Goal: Task Accomplishment & Management: Manage account settings

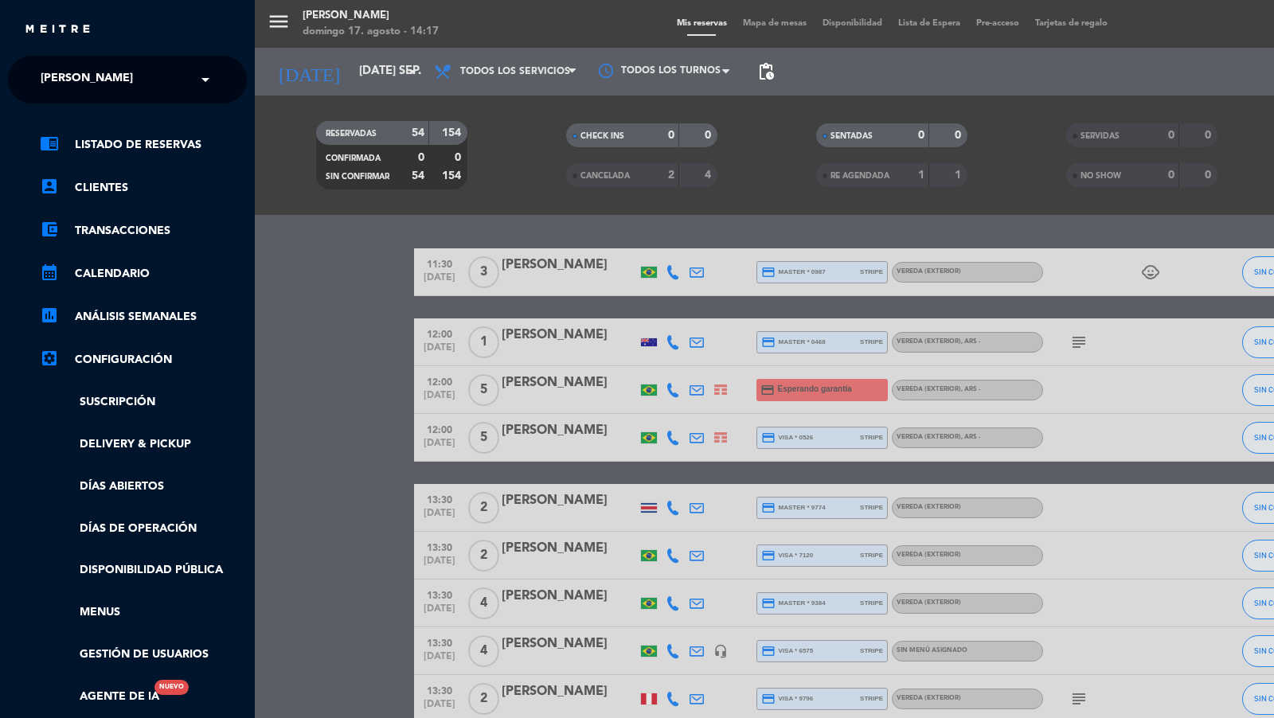
click at [98, 78] on span "[PERSON_NAME]" at bounding box center [87, 79] width 92 height 33
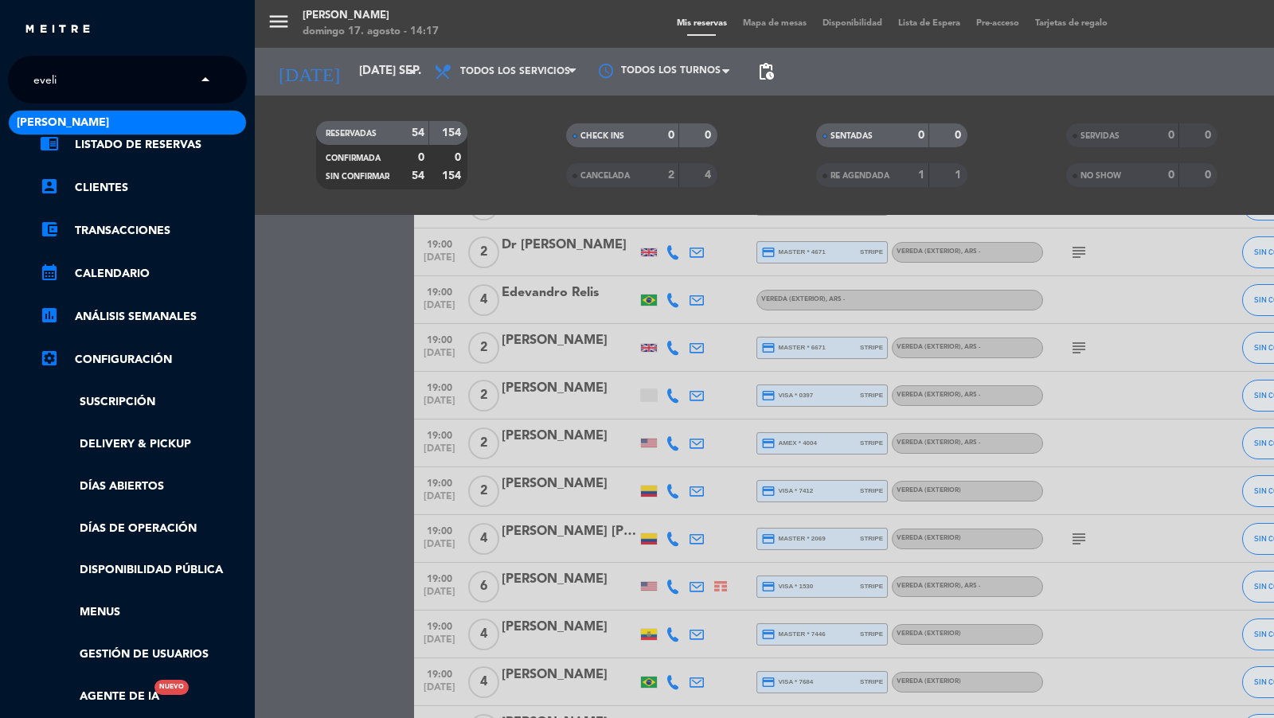
type input "[PERSON_NAME]"
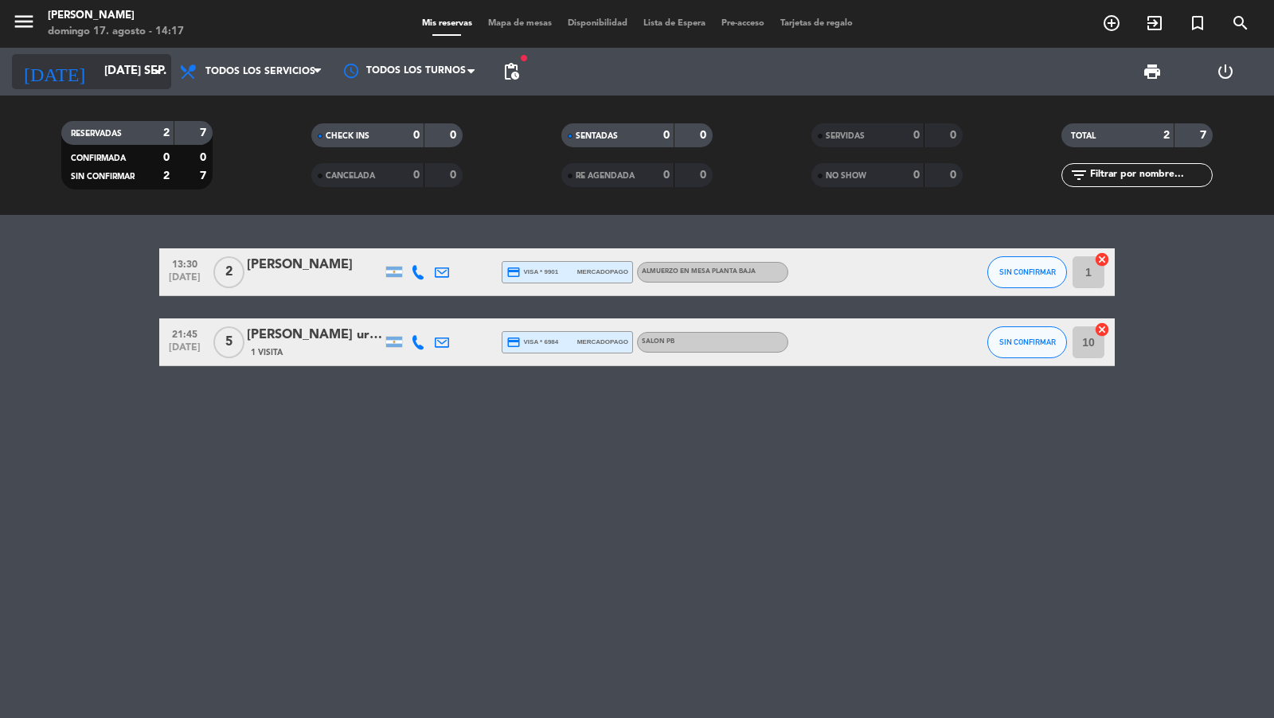
click at [135, 65] on input "[DATE] sep." at bounding box center [173, 72] width 154 height 30
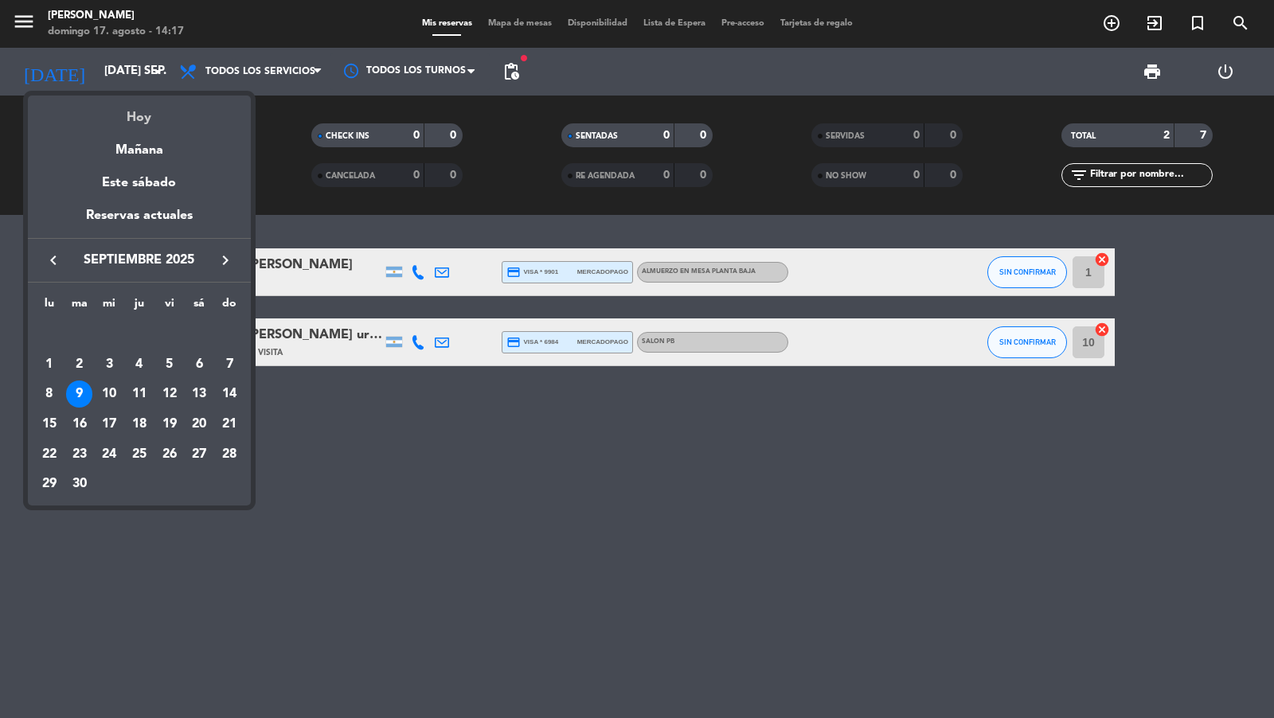
click at [139, 115] on div "Hoy" at bounding box center [139, 112] width 223 height 33
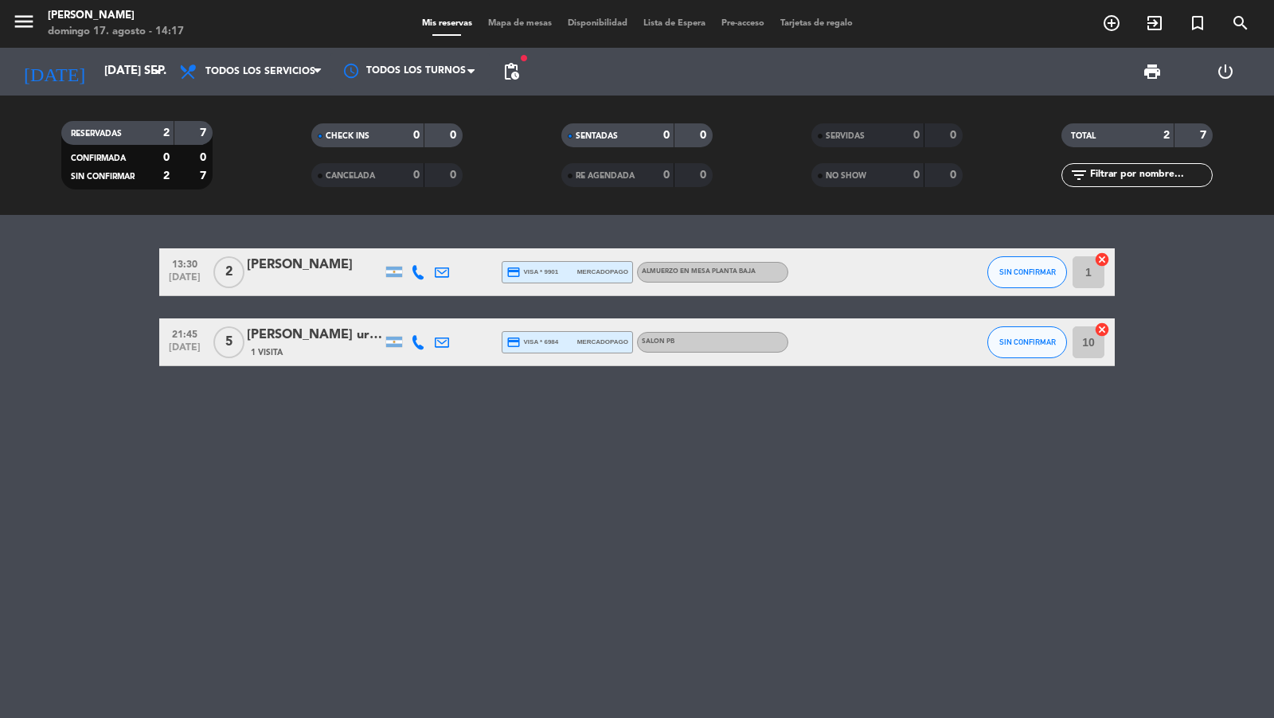
type input "dom. 17 ago."
click at [255, 68] on span "Todos los servicios" at bounding box center [260, 71] width 110 height 11
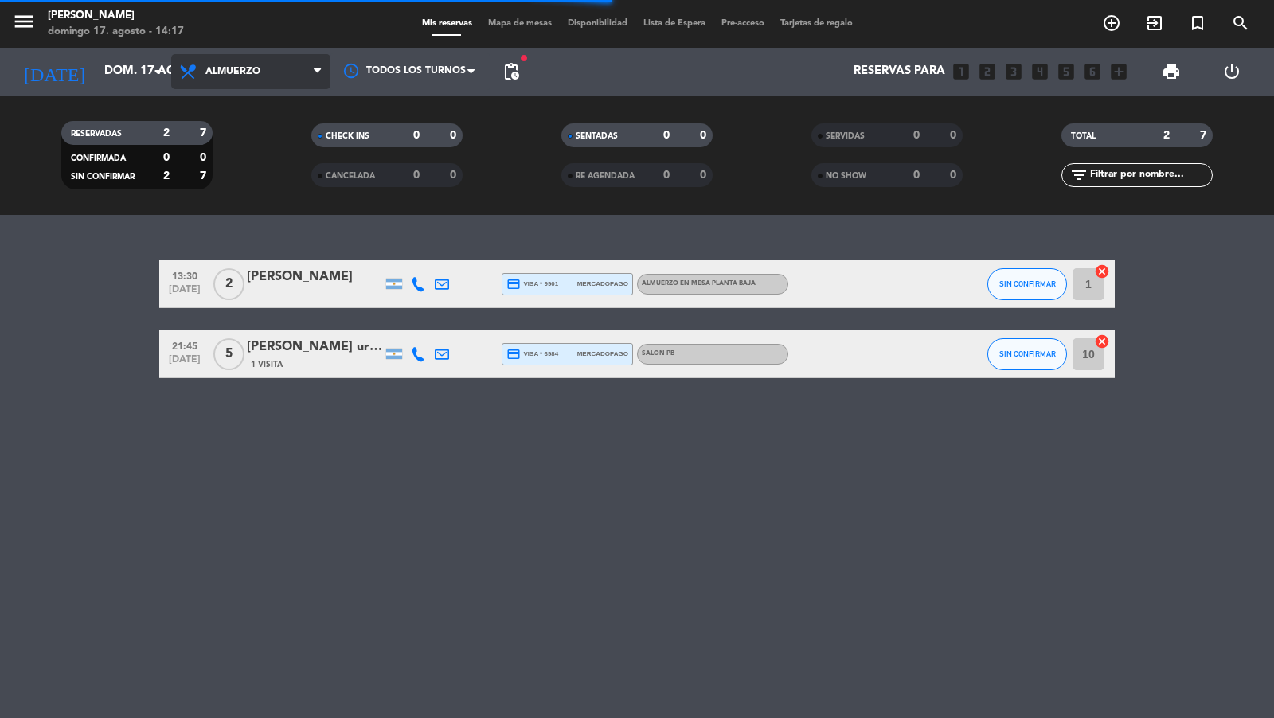
click at [260, 142] on div "menu [PERSON_NAME] 17. [PERSON_NAME] - 14:17 Mis reservas Mapa de mesas Disponi…" at bounding box center [637, 107] width 1274 height 215
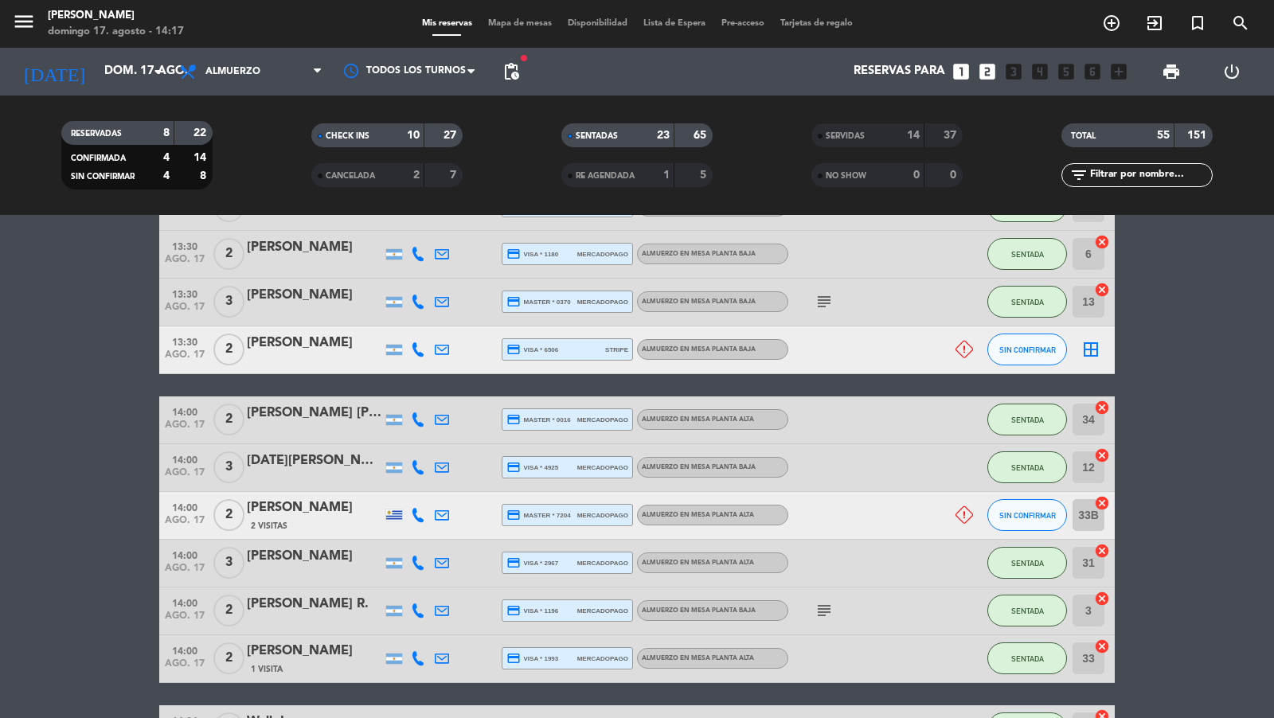
scroll to position [1721, 0]
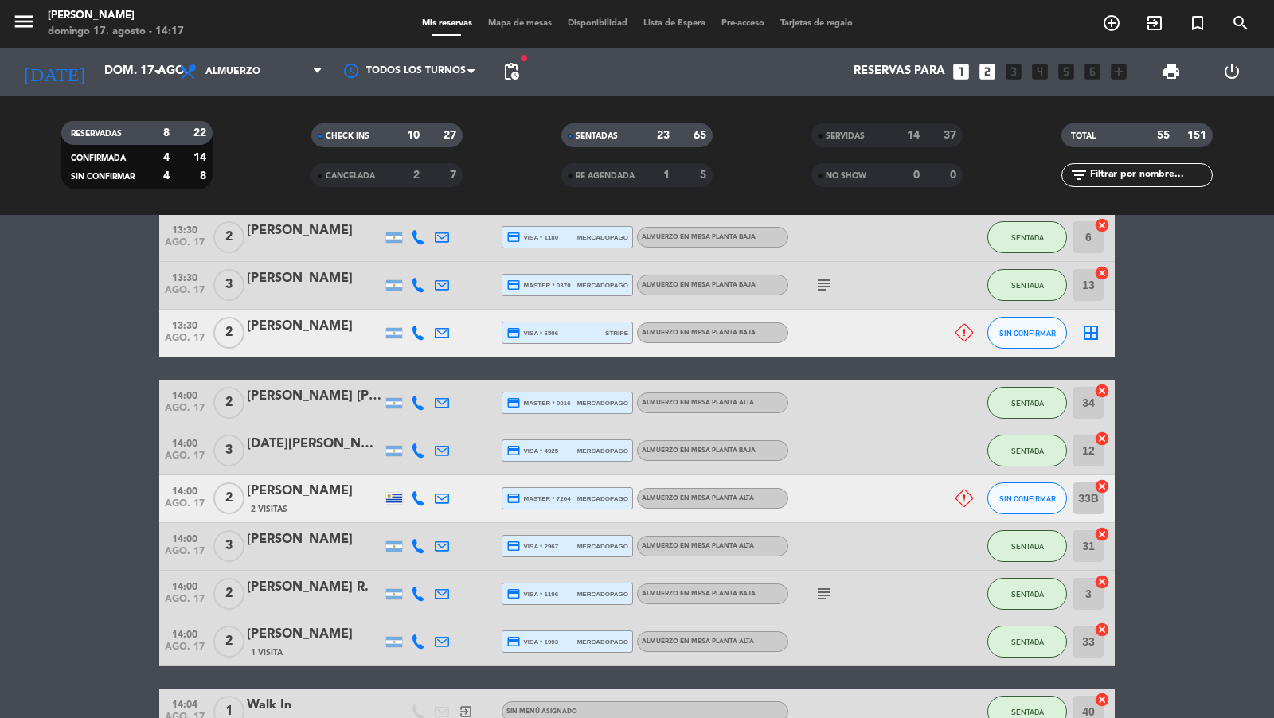
click at [1130, 177] on input "text" at bounding box center [1150, 175] width 123 height 18
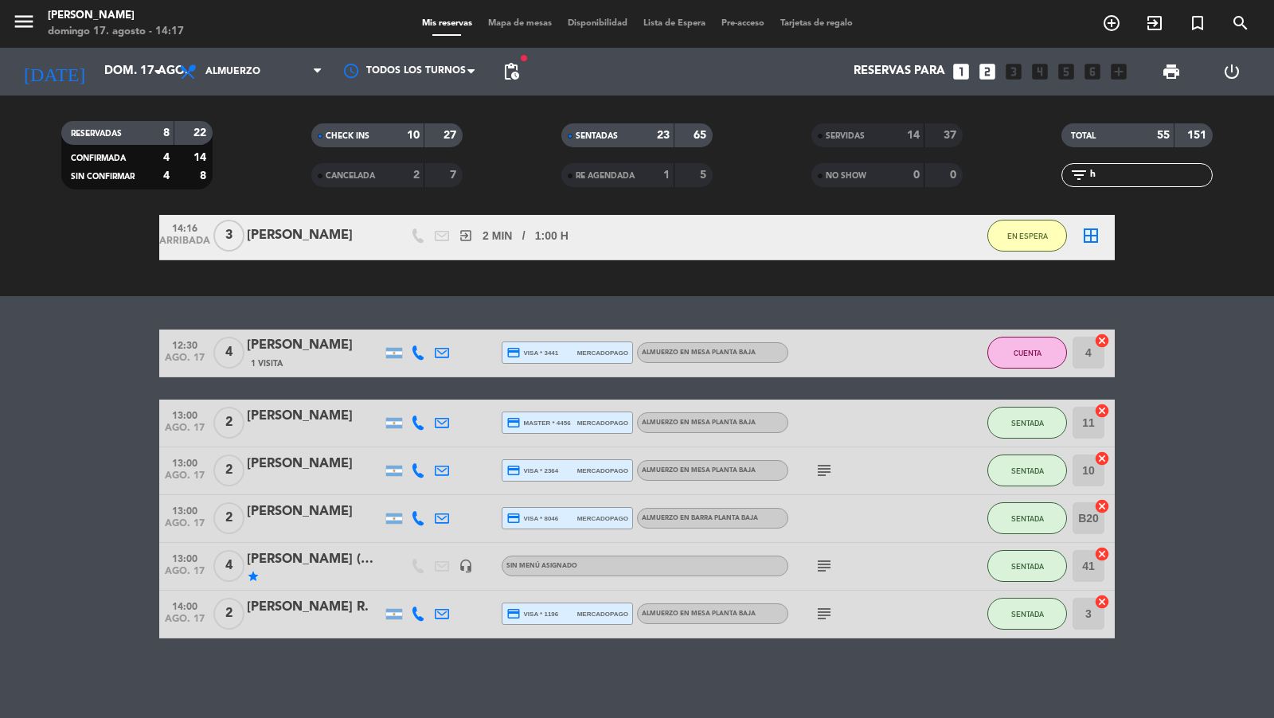
scroll to position [584, 0]
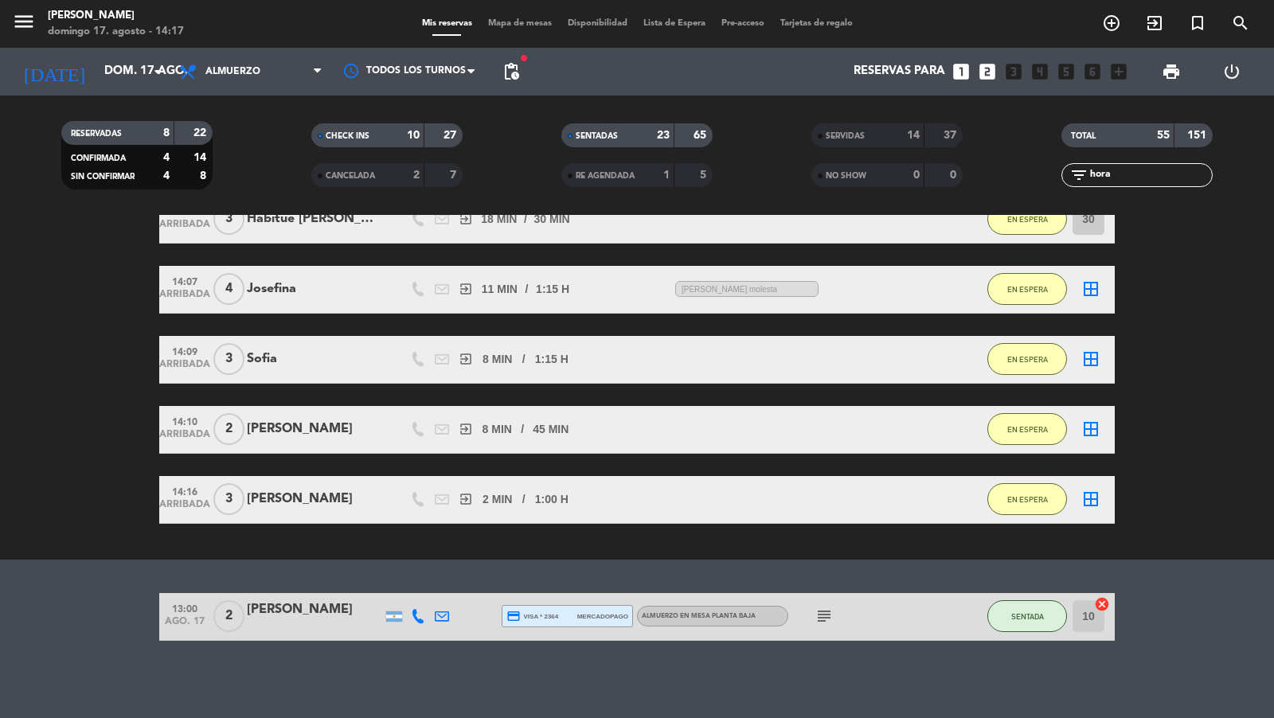
type input "hora"
click at [824, 617] on icon "subject" at bounding box center [824, 616] width 19 height 19
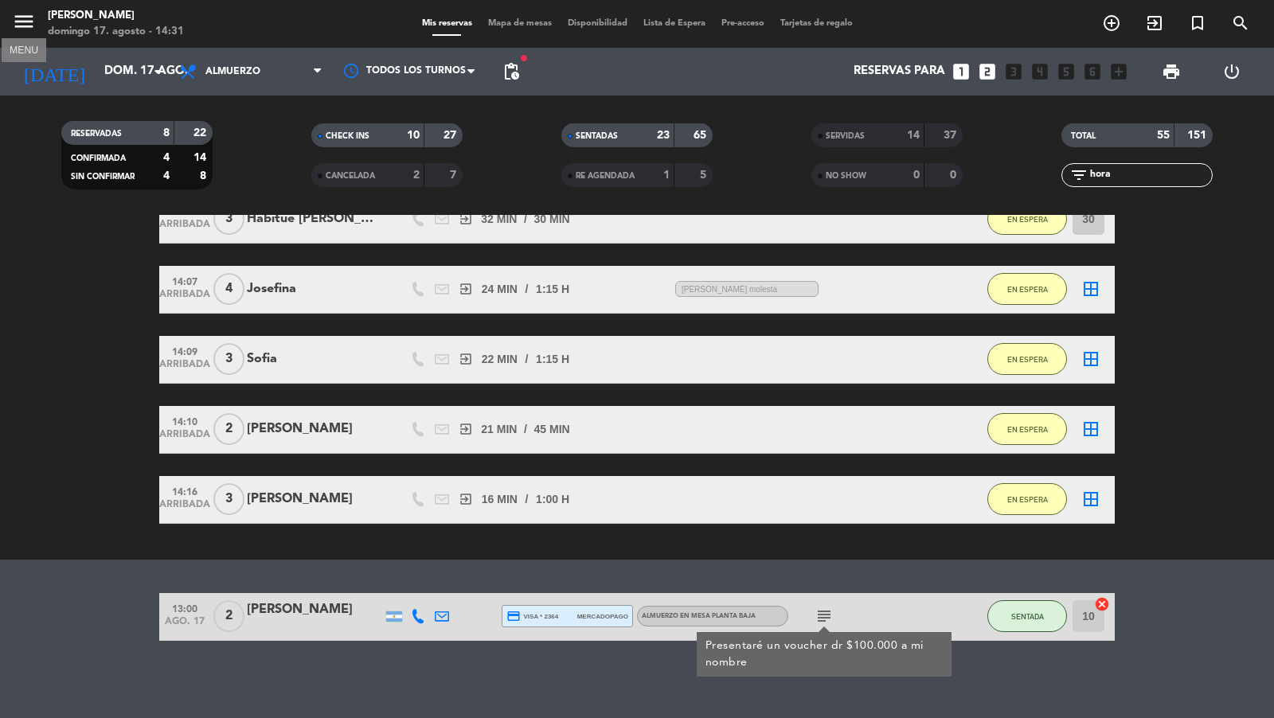
click at [29, 19] on icon "menu" at bounding box center [24, 22] width 24 height 24
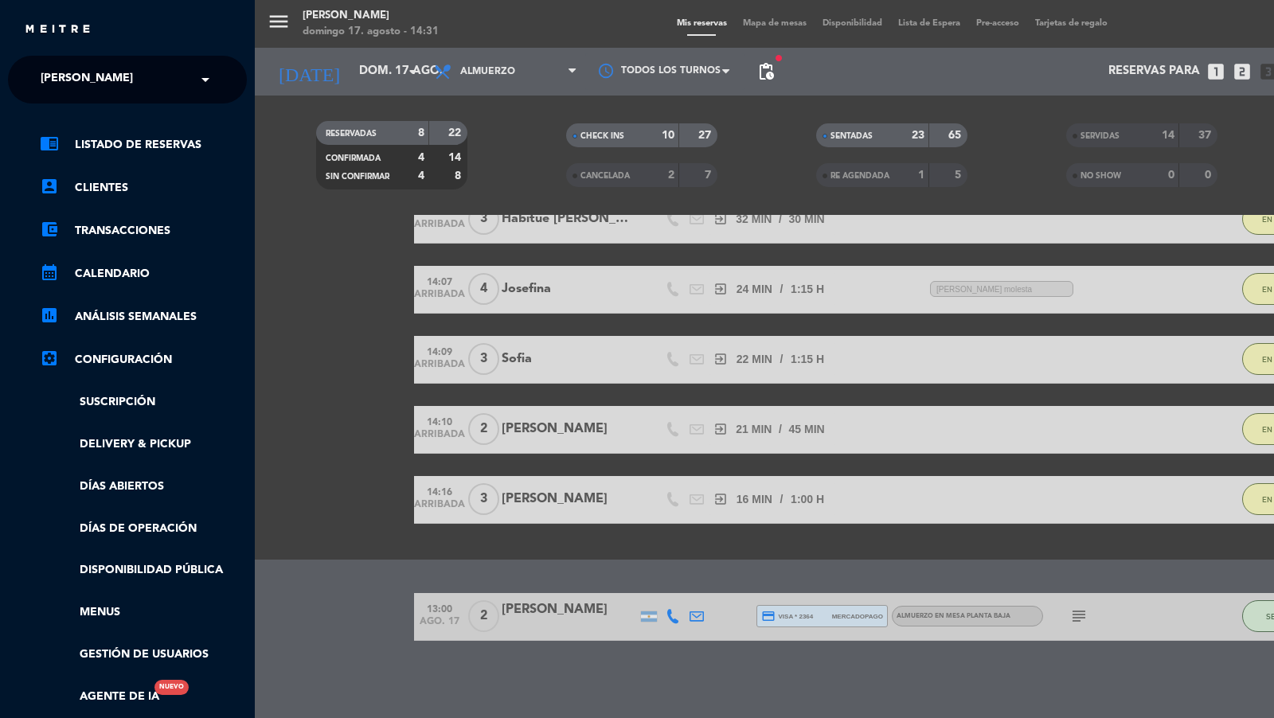
click at [96, 65] on div "× [PERSON_NAME]" at bounding box center [95, 79] width 123 height 33
type input "don [DATE]"
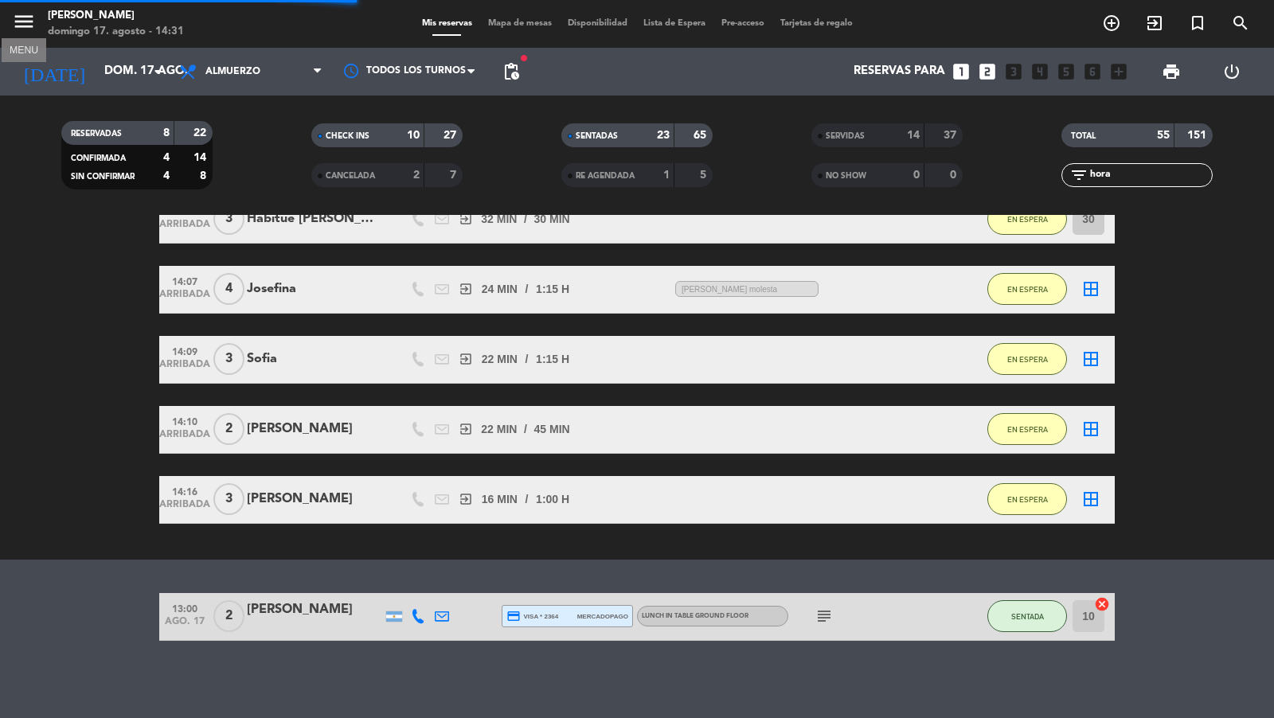
click at [22, 29] on icon "menu" at bounding box center [24, 22] width 24 height 24
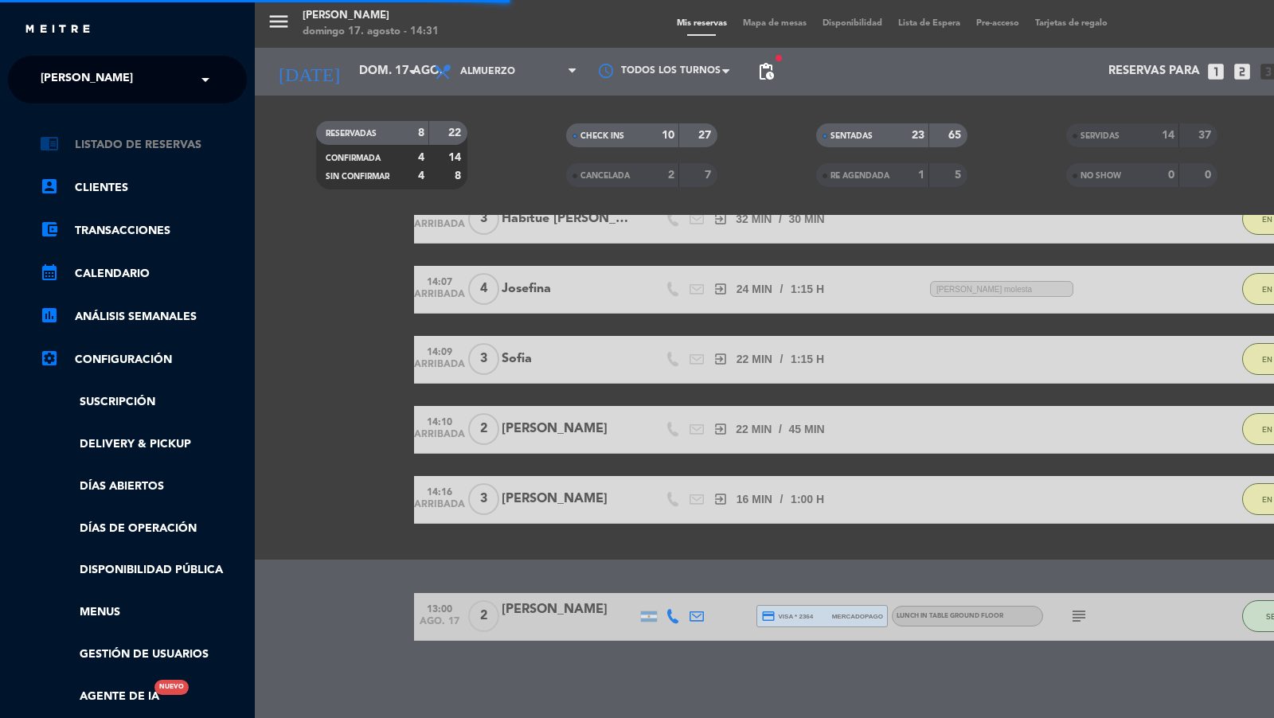
click at [96, 149] on link "chrome_reader_mode Listado de Reservas" at bounding box center [143, 144] width 207 height 19
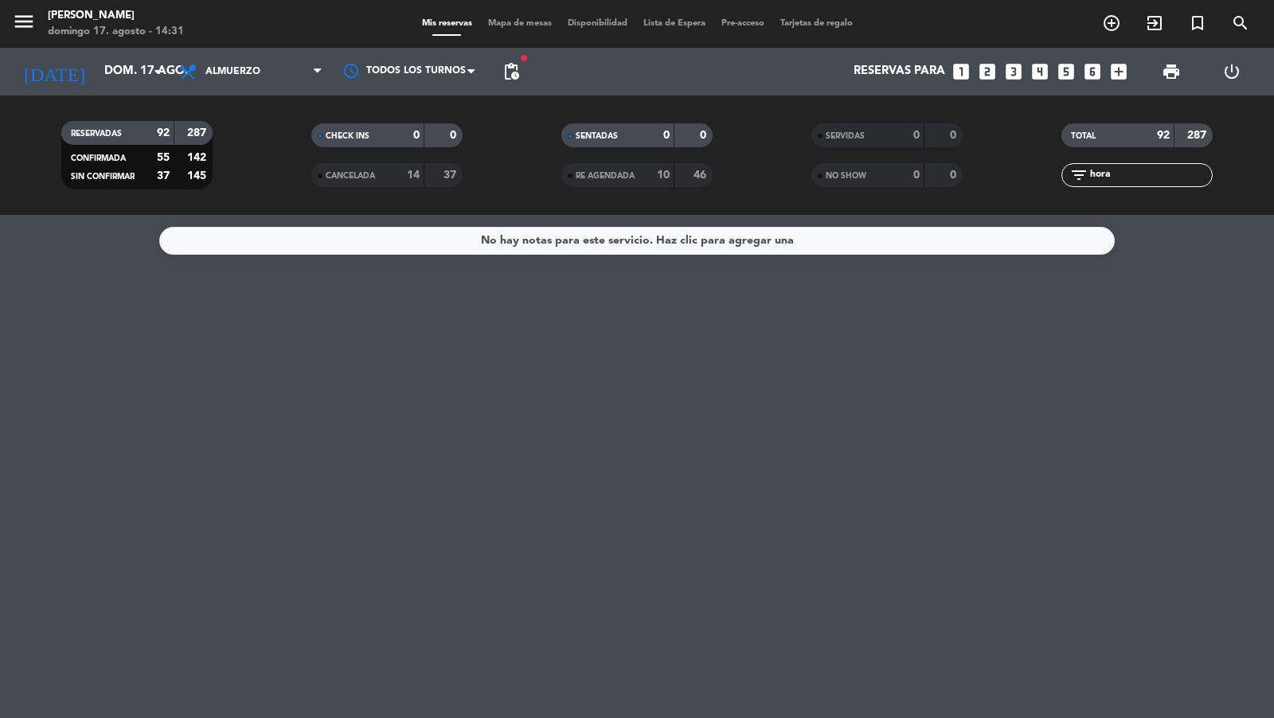
click at [528, 26] on span "Mapa de mesas" at bounding box center [520, 23] width 80 height 9
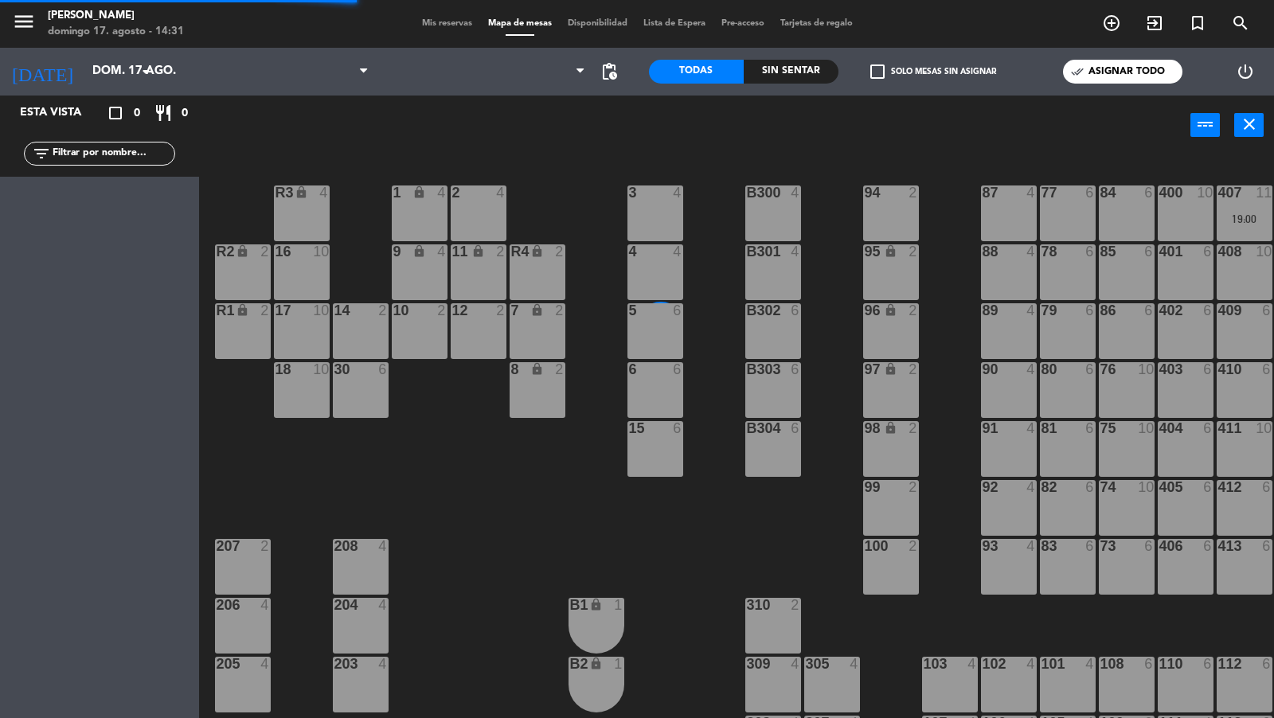
click at [445, 26] on span "Mis reservas" at bounding box center [447, 23] width 66 height 9
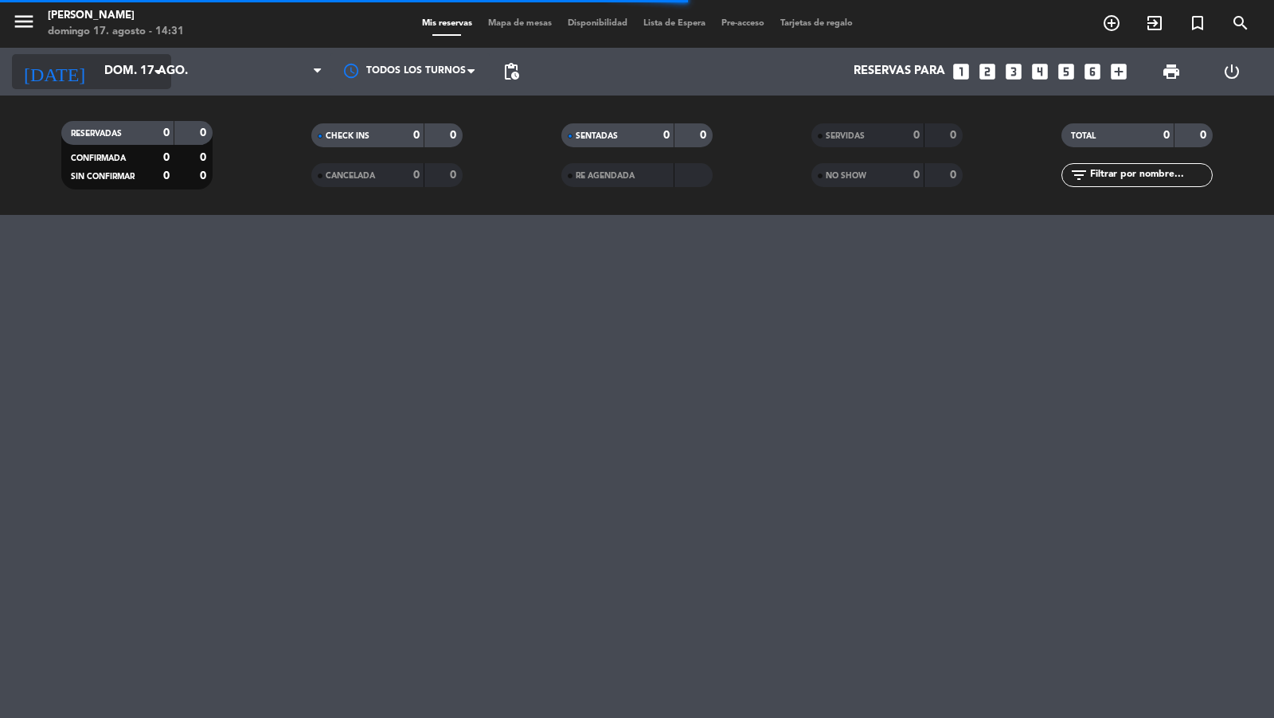
click at [162, 73] on icon "arrow_drop_down" at bounding box center [157, 71] width 19 height 19
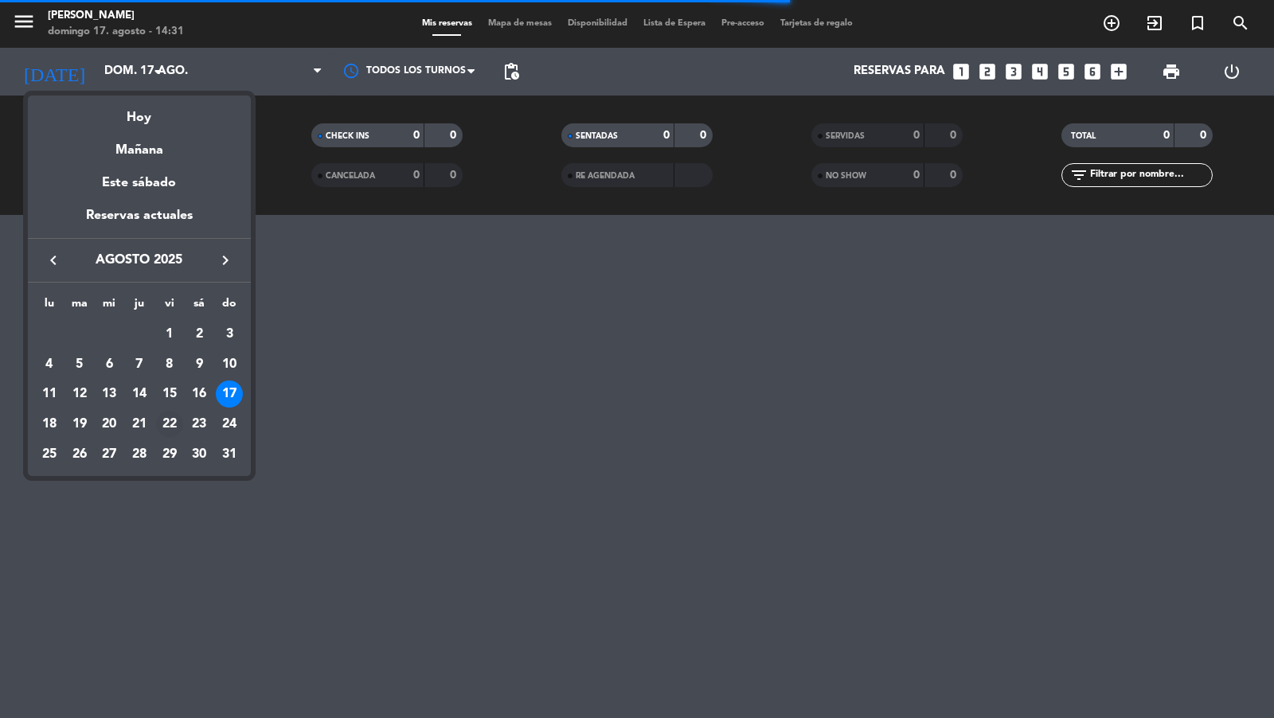
click at [172, 413] on div "22" at bounding box center [169, 424] width 27 height 27
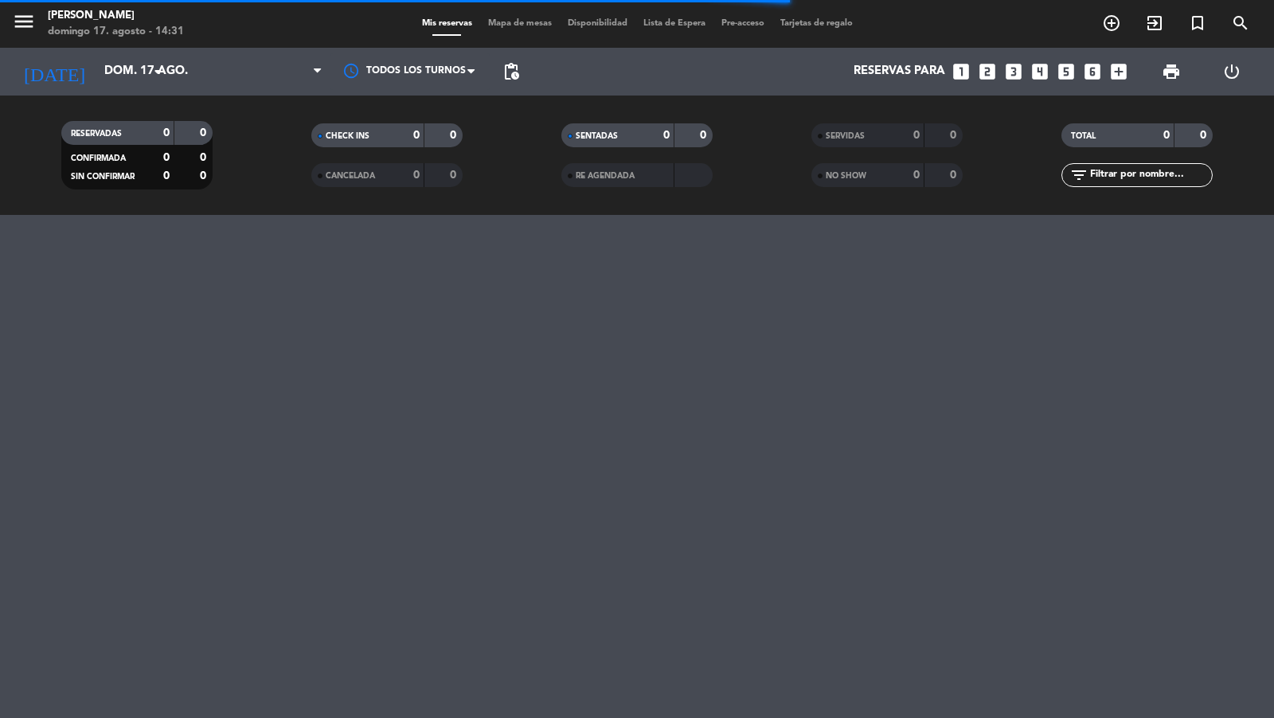
type input "vie. 22 ago."
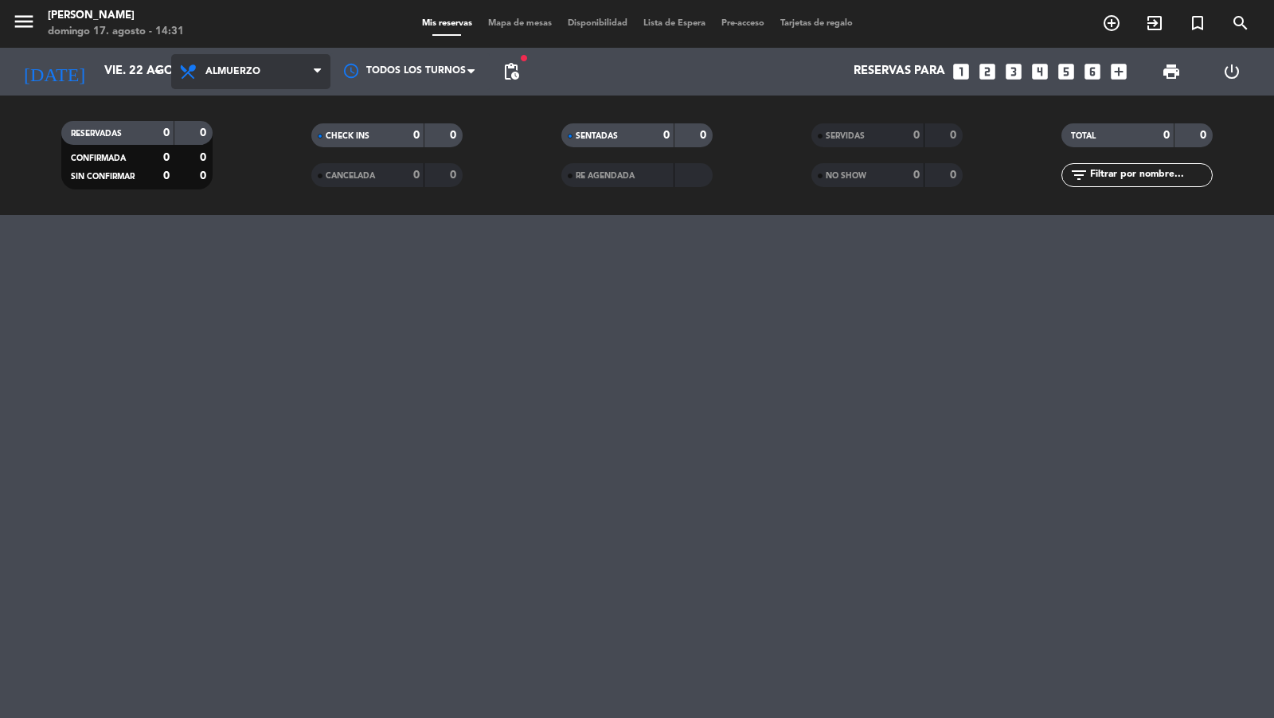
click at [306, 67] on span "Almuerzo" at bounding box center [250, 71] width 159 height 35
click at [307, 164] on div "menu [PERSON_NAME] 17. [PERSON_NAME] - 14:31 Mis reservas Mapa de mesas Disponi…" at bounding box center [637, 107] width 1274 height 215
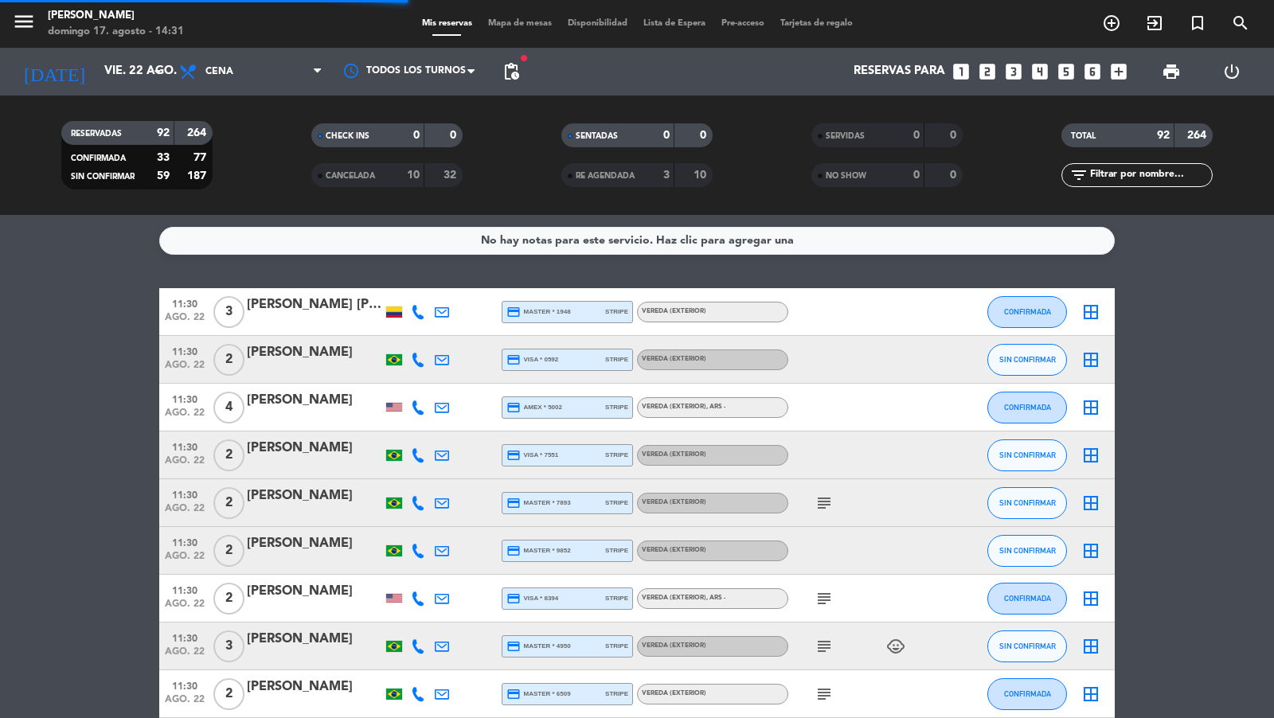
click at [519, 72] on span "pending_actions" at bounding box center [511, 71] width 19 height 19
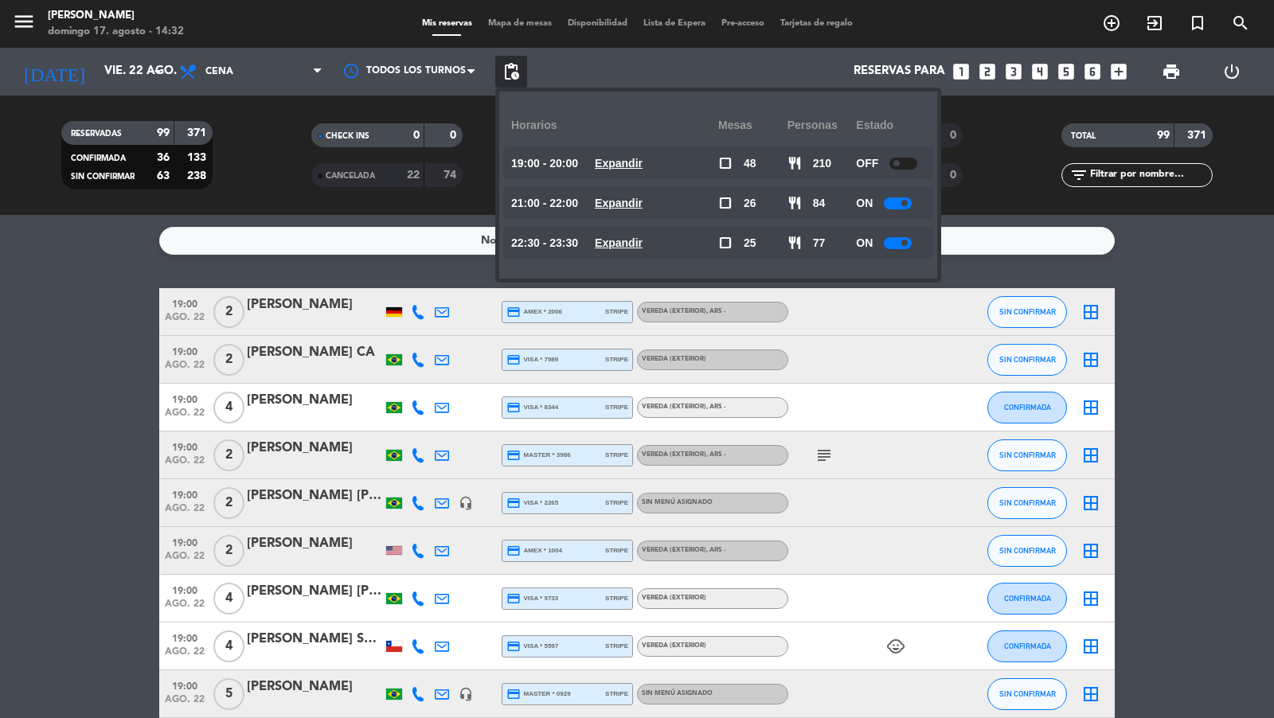
drag, startPoint x: 893, startPoint y: 215, endPoint x: 901, endPoint y: 203, distance: 14.4
click at [893, 215] on div "ON" at bounding box center [890, 203] width 69 height 32
click at [901, 203] on div at bounding box center [898, 204] width 28 height 12
click at [902, 237] on div at bounding box center [898, 243] width 28 height 12
click at [902, 244] on div at bounding box center [898, 243] width 28 height 12
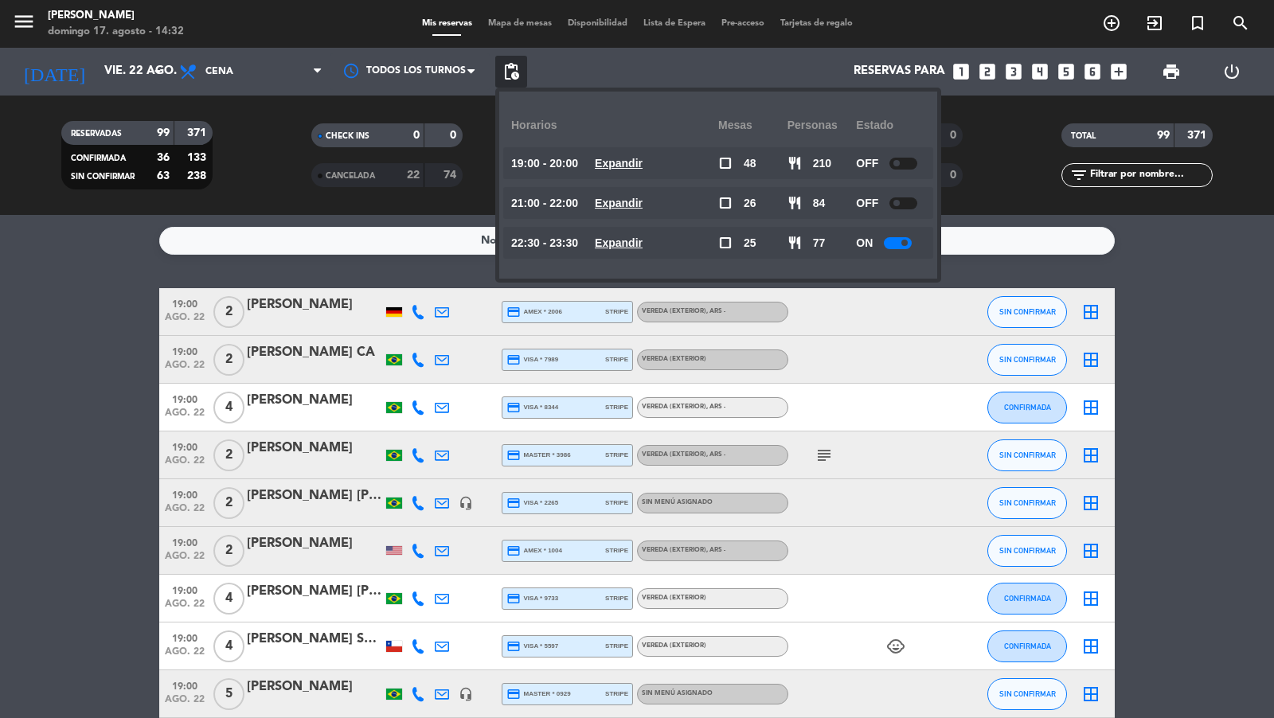
click at [624, 240] on u "Expandir" at bounding box center [619, 243] width 48 height 13
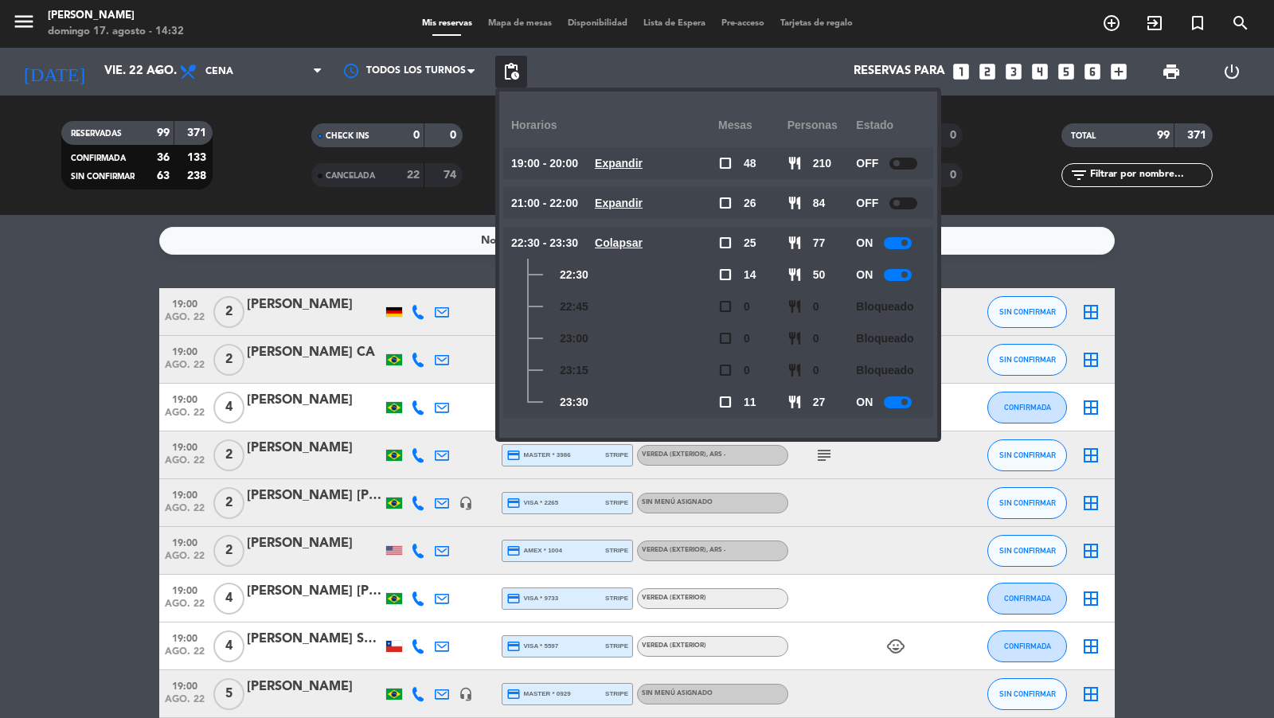
click at [624, 240] on u "Colapsar" at bounding box center [619, 243] width 48 height 13
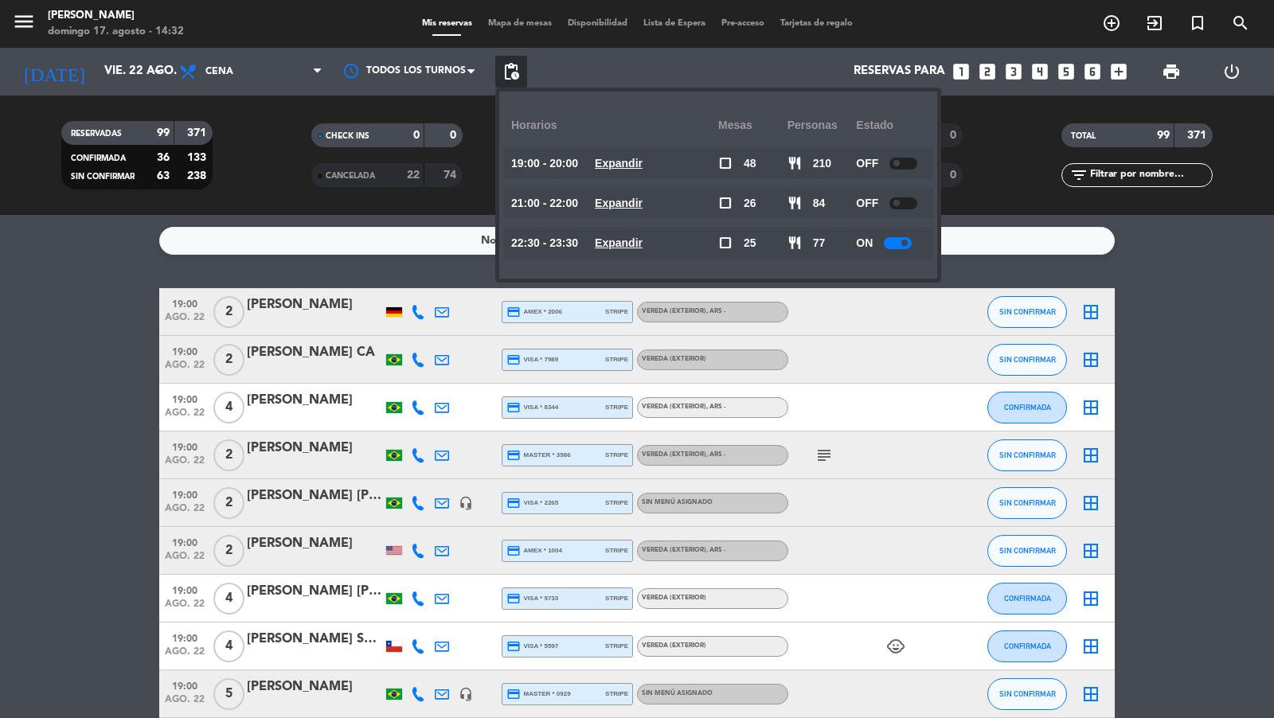
click at [904, 245] on span at bounding box center [905, 243] width 6 height 6
